Goal: Navigation & Orientation: Find specific page/section

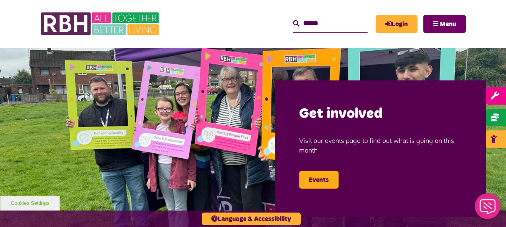
click at [437, 27] on button "Menu" at bounding box center [444, 24] width 43 height 18
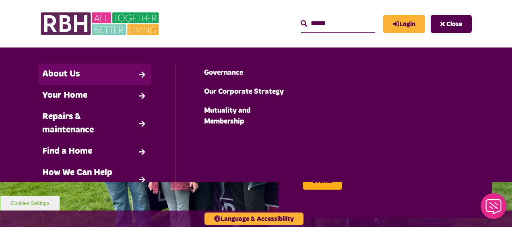
click at [68, 78] on link "About Us" at bounding box center [94, 74] width 113 height 21
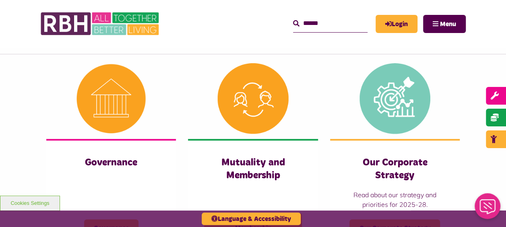
scroll to position [362, 0]
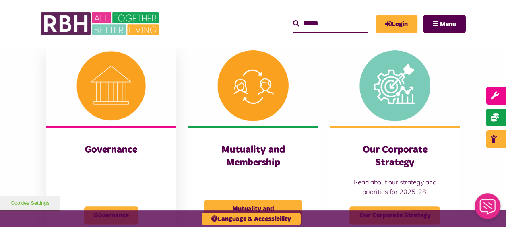
click at [97, 98] on img at bounding box center [111, 85] width 130 height 81
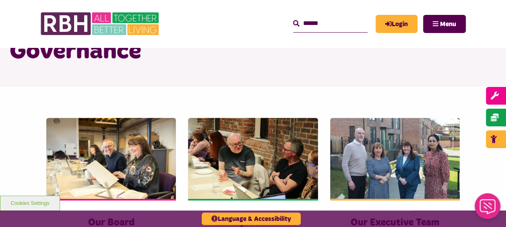
scroll to position [121, 0]
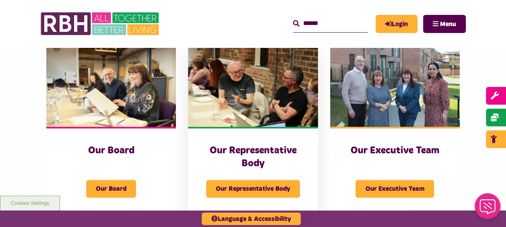
click at [260, 101] on img at bounding box center [253, 86] width 130 height 81
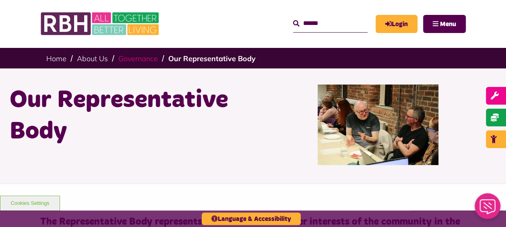
click at [127, 59] on link "Governance" at bounding box center [137, 58] width 39 height 9
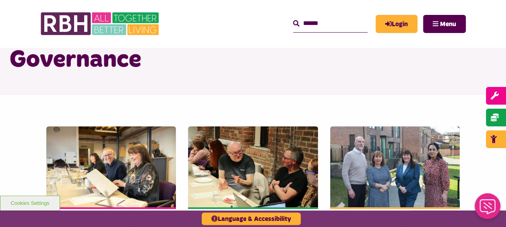
scroll to position [80, 0]
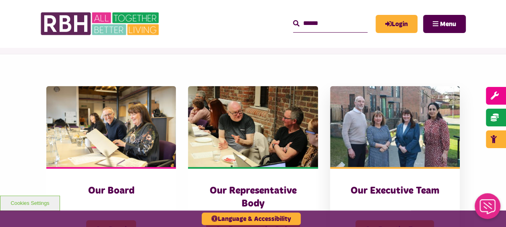
click at [405, 146] on img at bounding box center [395, 126] width 130 height 81
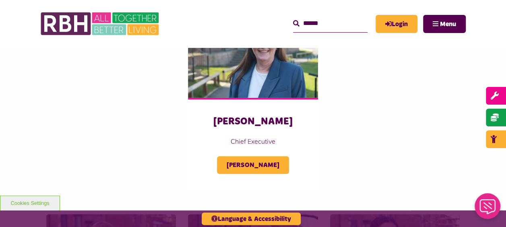
scroll to position [201, 0]
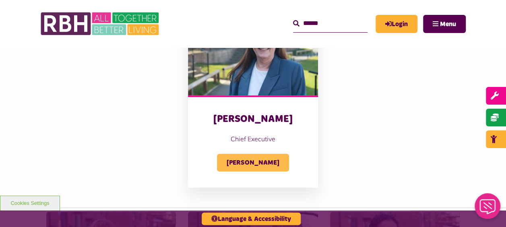
click at [246, 162] on span "[PERSON_NAME]" at bounding box center [253, 163] width 72 height 18
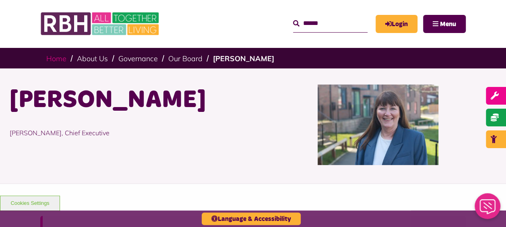
click at [54, 58] on link "Home" at bounding box center [56, 58] width 20 height 9
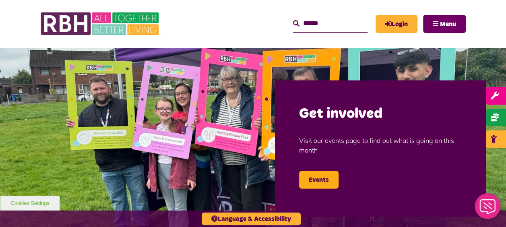
click at [438, 23] on button "Menu" at bounding box center [444, 24] width 43 height 18
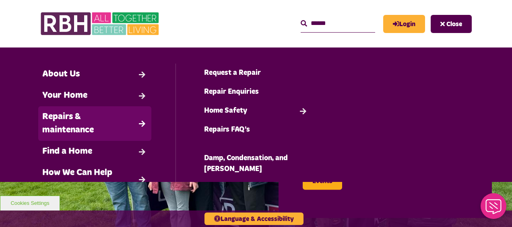
scroll to position [95, 0]
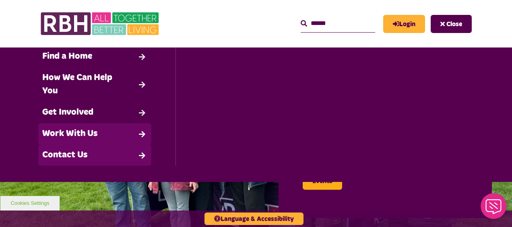
click at [55, 153] on link "Contact Us" at bounding box center [94, 154] width 113 height 21
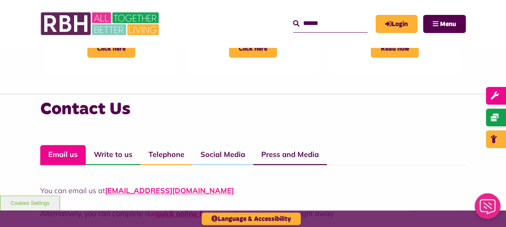
scroll to position [523, 0]
